Goal: Task Accomplishment & Management: Manage account settings

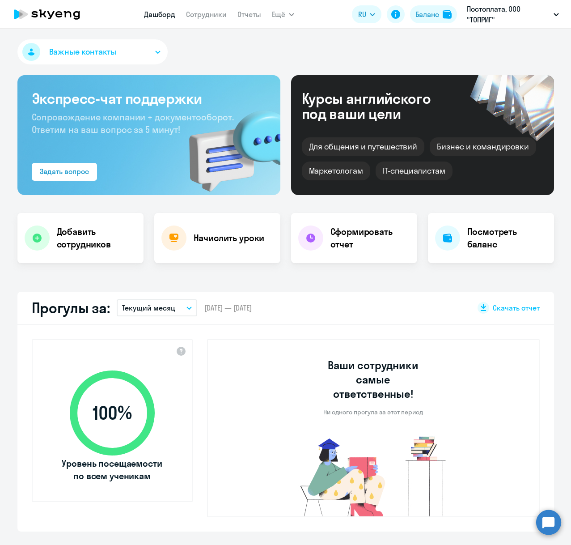
select select "30"
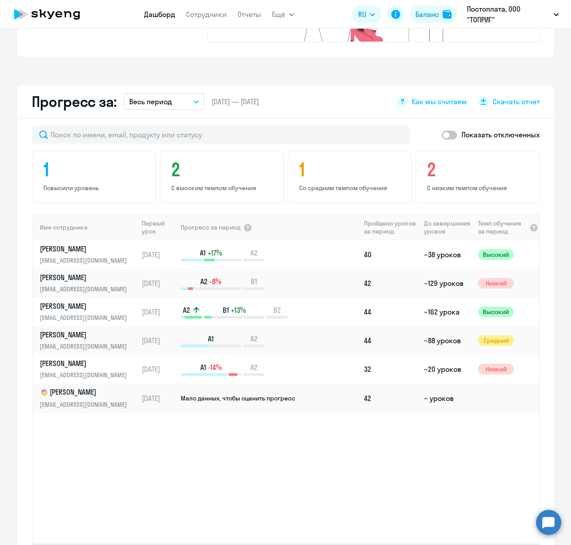
scroll to position [268, 0]
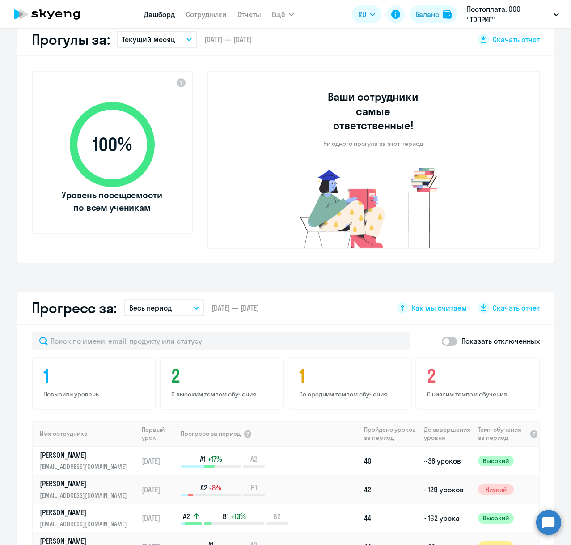
click at [542, 516] on circle at bounding box center [548, 521] width 25 height 25
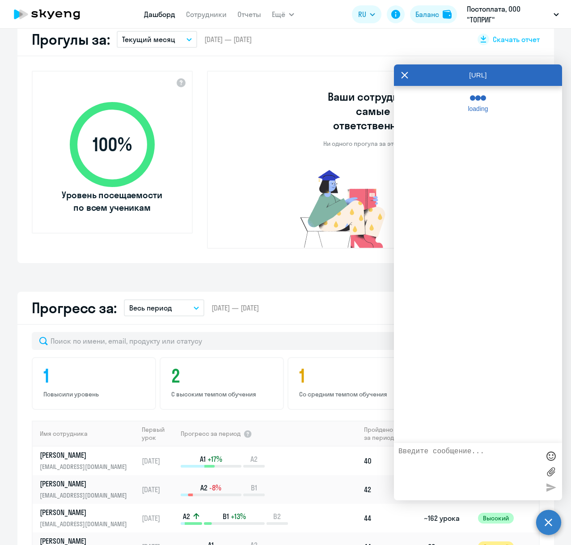
click at [472, 464] on textarea at bounding box center [468, 471] width 141 height 48
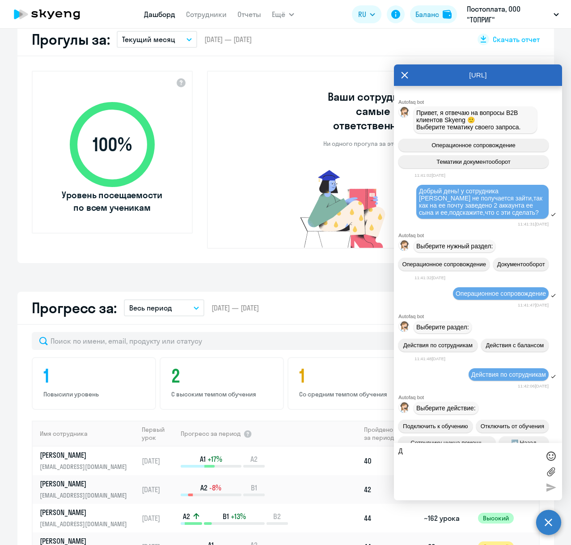
scroll to position [11104, 0]
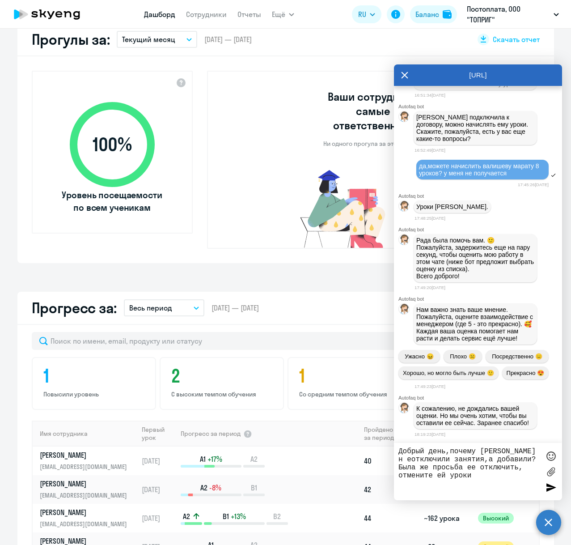
click at [415, 460] on textarea "Добрый день,почему кустова Олесю н еотключили занятия,а добавили? Была же прось…" at bounding box center [468, 471] width 141 height 48
type textarea "Добрый день,почему кустова Олесю не отключили занятия,а добавили? Была же прось…"
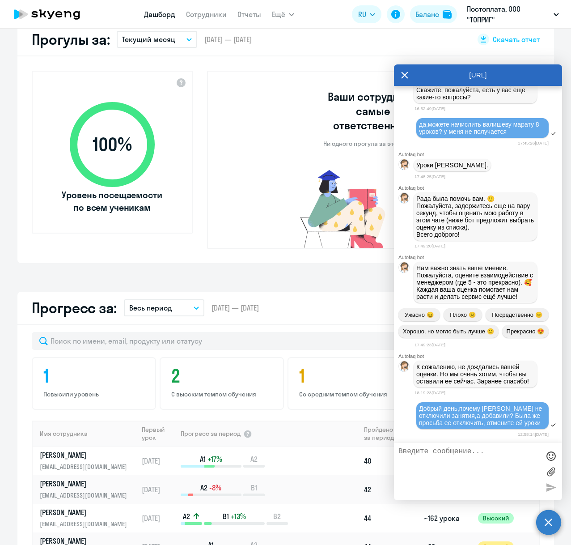
scroll to position [11223, 0]
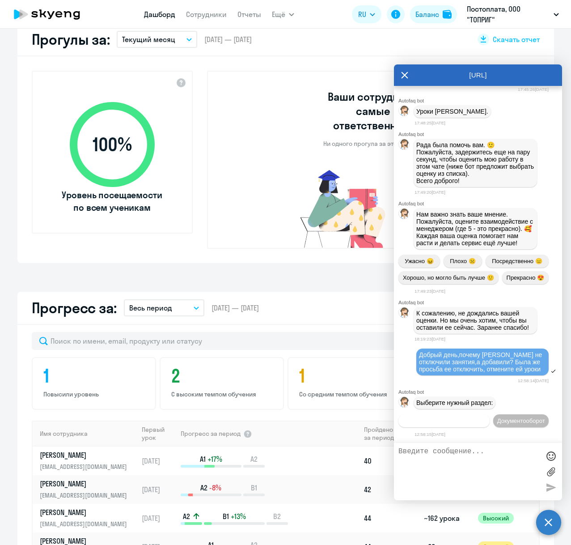
click at [486, 417] on span "Операционное сопровождение" at bounding box center [444, 420] width 84 height 7
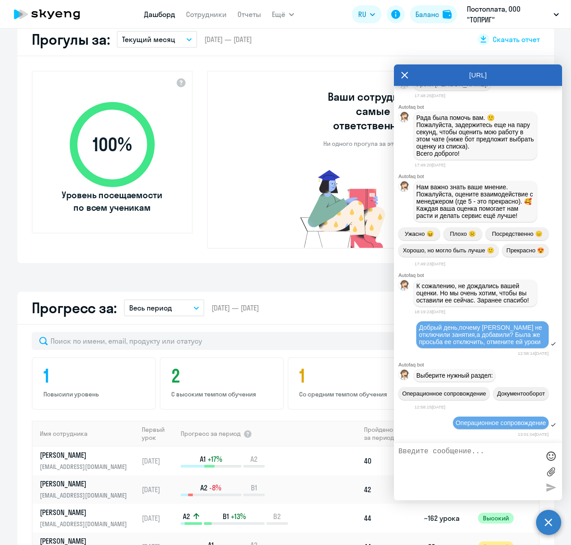
scroll to position [11321, 0]
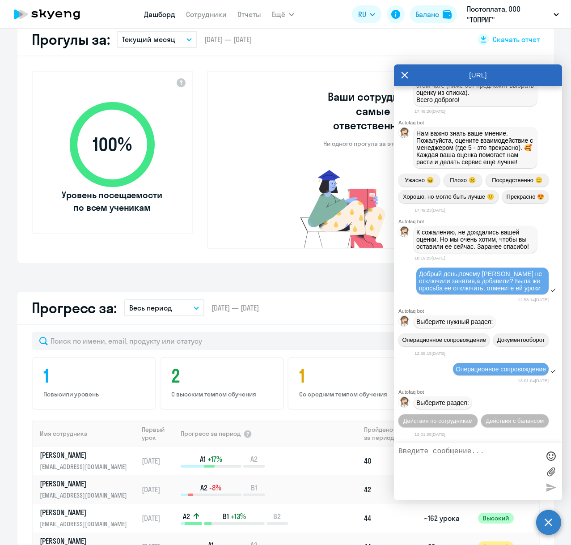
click at [473, 417] on span "Действия по сотрудникам" at bounding box center [437, 420] width 69 height 7
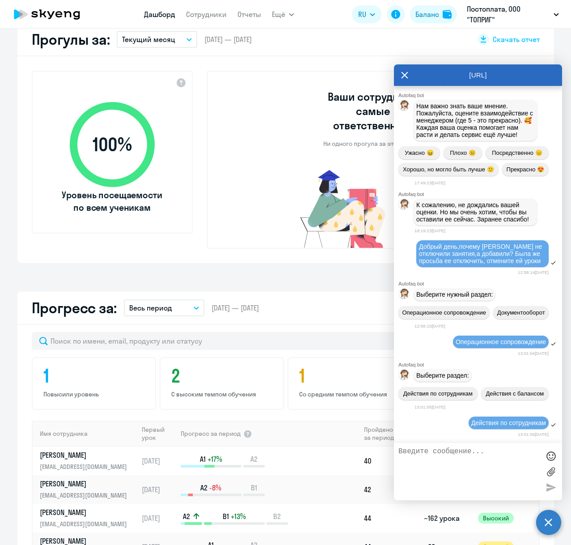
scroll to position [11453, 0]
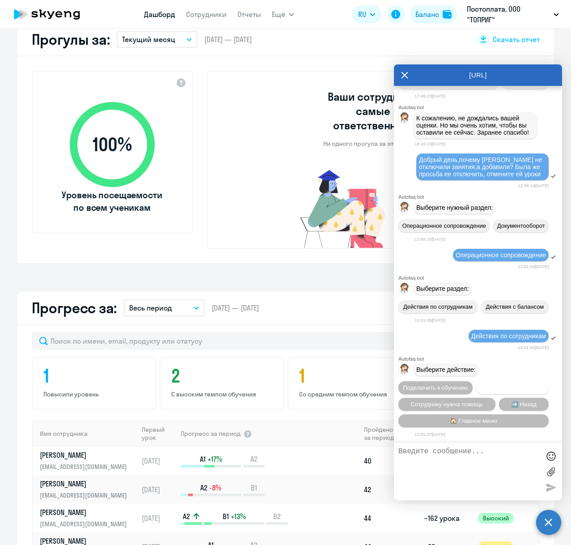
click at [512, 388] on button "Отключить от обучения" at bounding box center [512, 387] width 72 height 13
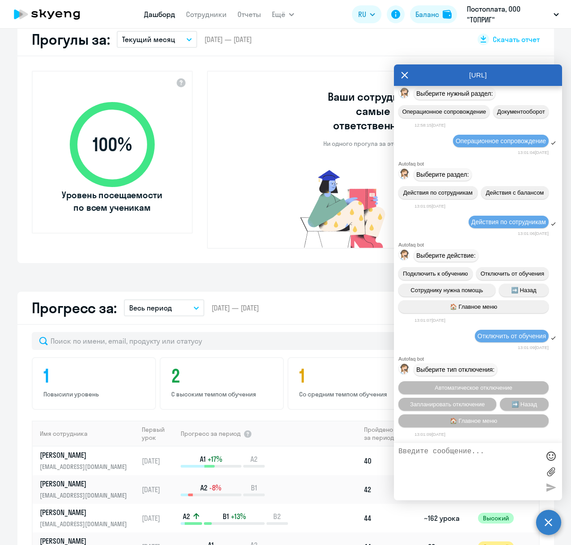
scroll to position [11569, 0]
click at [476, 403] on span "Запланировать отключение" at bounding box center [447, 404] width 75 height 7
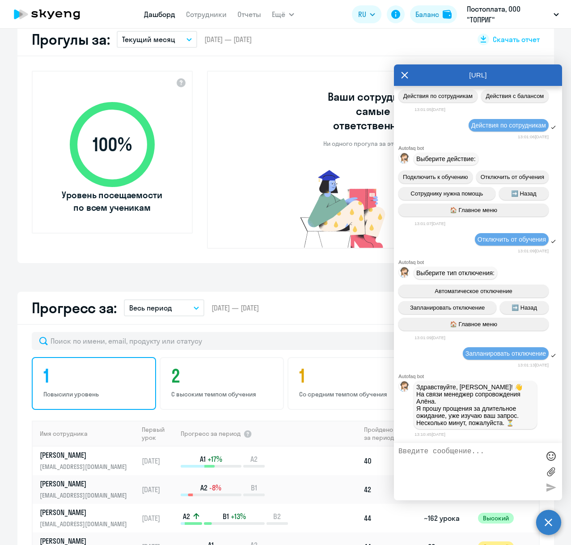
scroll to position [11789, 0]
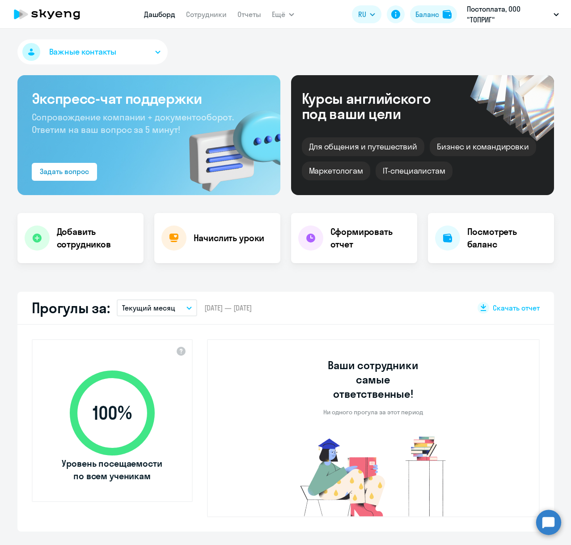
select select "30"
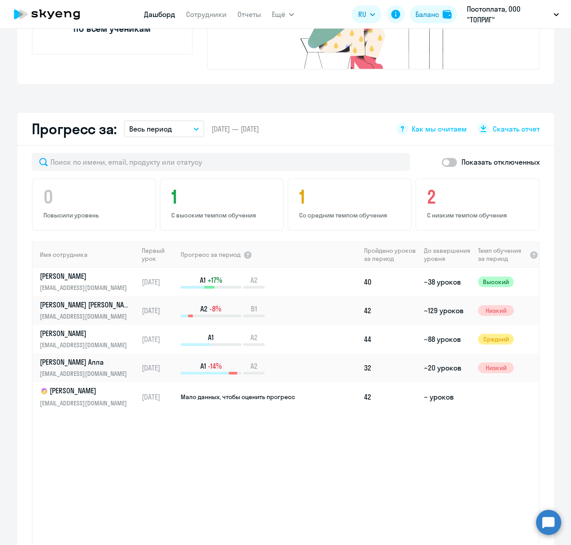
click at [543, 515] on circle at bounding box center [548, 521] width 25 height 25
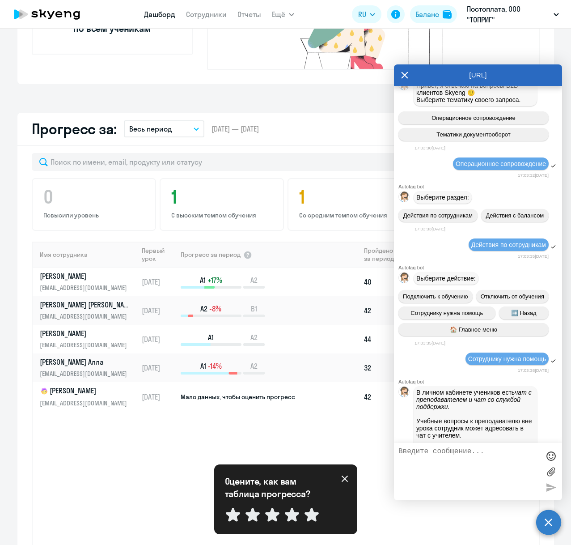
scroll to position [5301, 0]
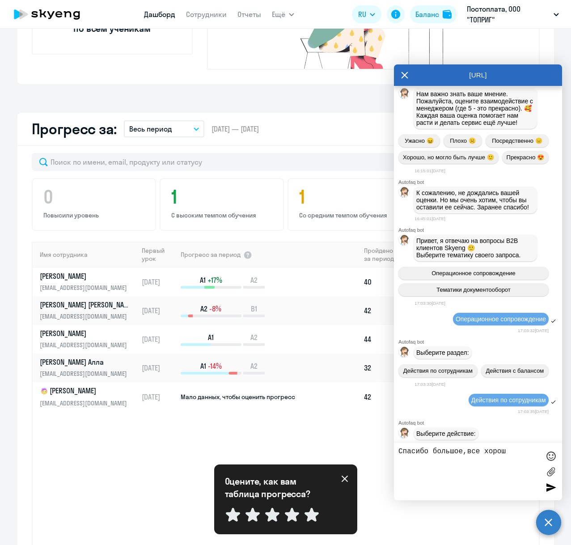
type textarea "Спасибо большое,все хорошо"
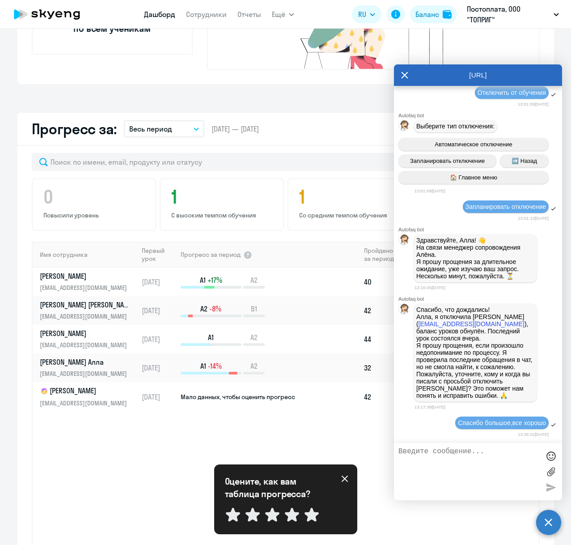
click at [396, 68] on div "AutoFAQ.ai" at bounding box center [478, 74] width 168 height 21
click at [410, 76] on div "AutoFAQ.ai" at bounding box center [478, 74] width 168 height 21
click at [404, 76] on icon at bounding box center [405, 75] width 7 height 7
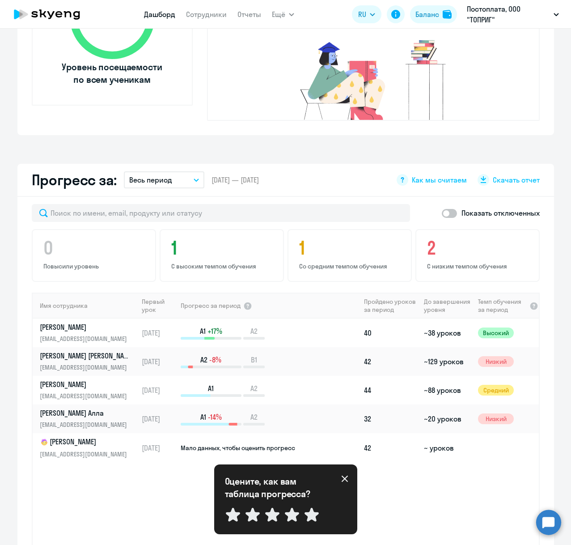
scroll to position [395, 0]
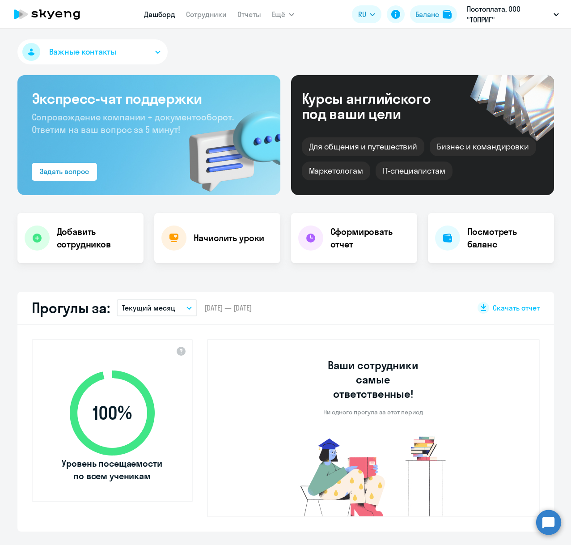
select select "30"
